Goal: Task Accomplishment & Management: Manage account settings

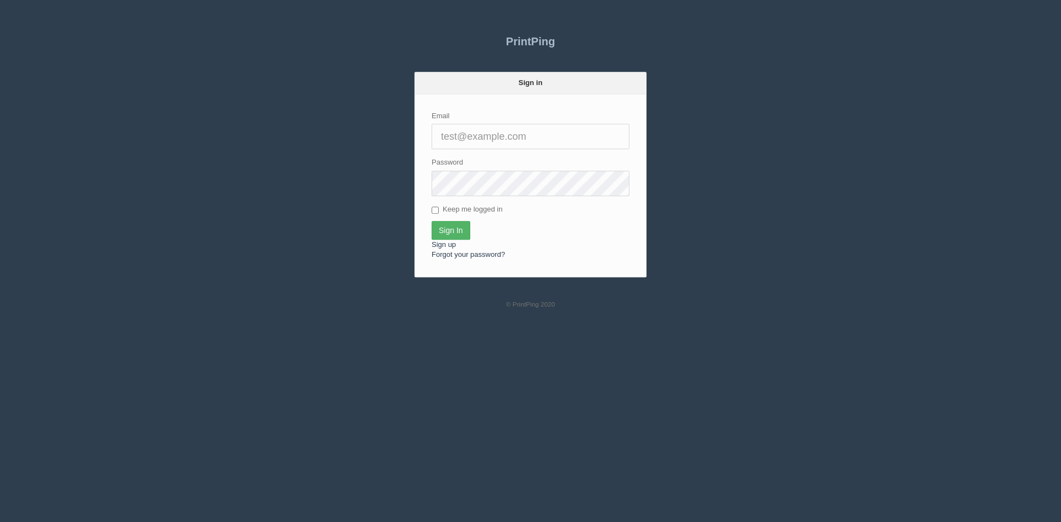
type input "[PERSON_NAME][EMAIL_ADDRESS][DOMAIN_NAME]"
click at [445, 226] on input "Sign In" at bounding box center [450, 230] width 39 height 19
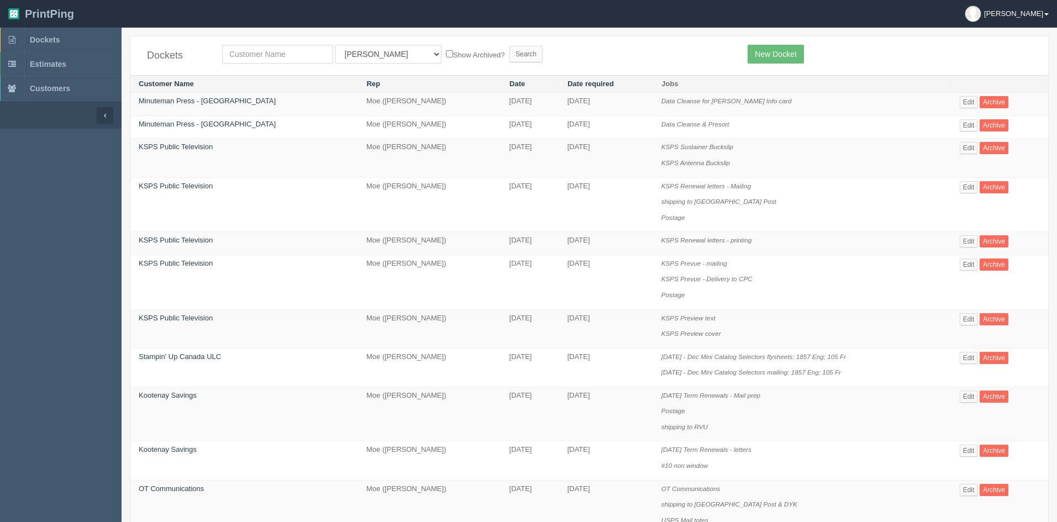
click at [980, 18] on img at bounding box center [972, 13] width 15 height 15
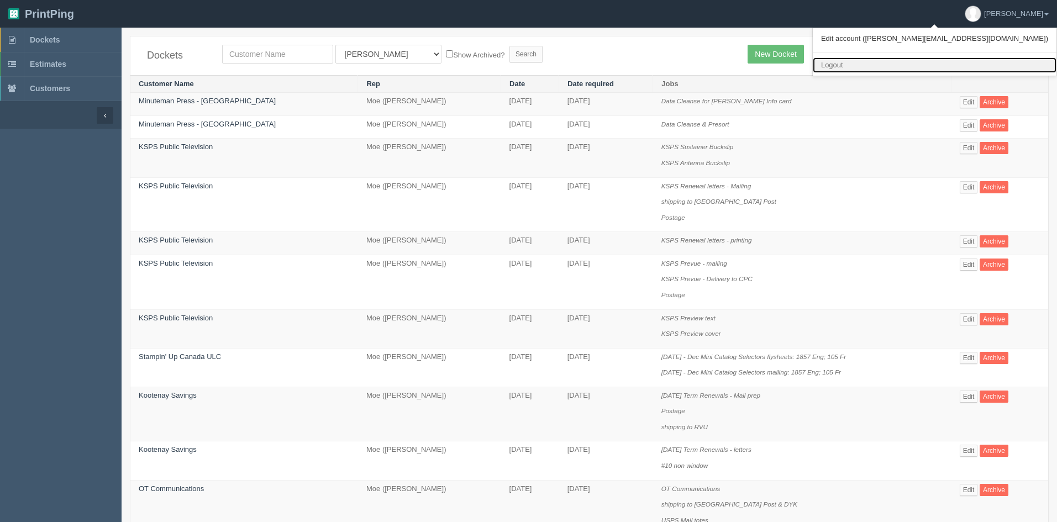
click at [963, 63] on link "Logout" at bounding box center [935, 65] width 244 height 16
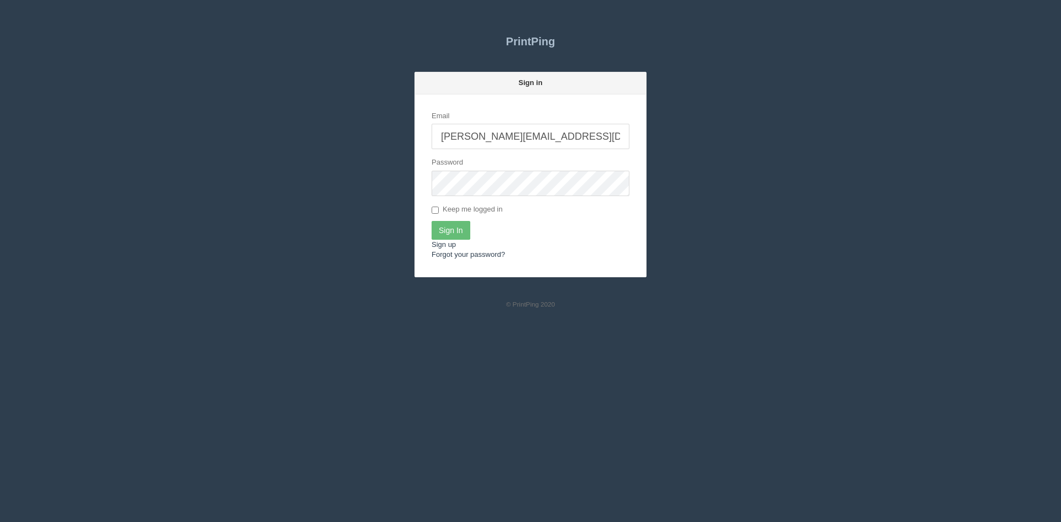
click at [540, 136] on input "[PERSON_NAME][EMAIL_ADDRESS][DOMAIN_NAME]" at bounding box center [530, 136] width 198 height 25
type input "info@allrushbindery.com"
click at [453, 228] on input "Sign In" at bounding box center [450, 230] width 39 height 19
